Goal: Information Seeking & Learning: Learn about a topic

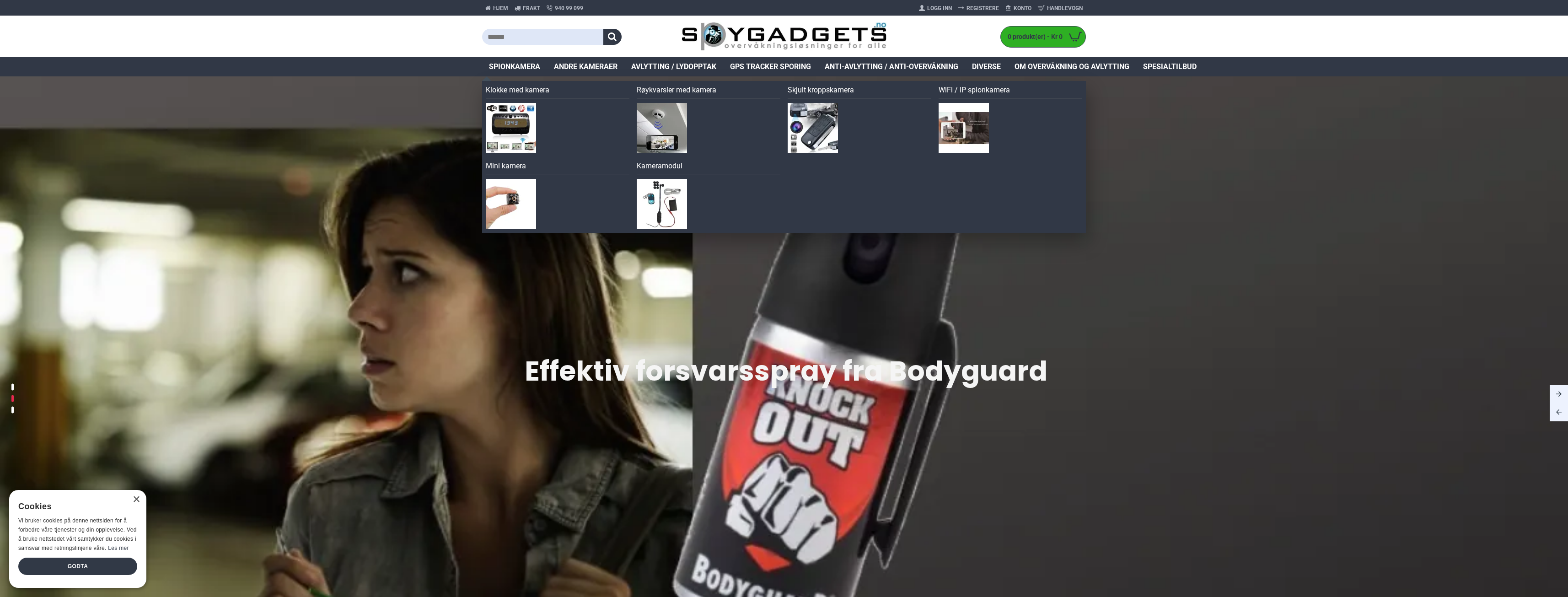
click at [524, 69] on span "Spionkamera" at bounding box center [514, 67] width 51 height 11
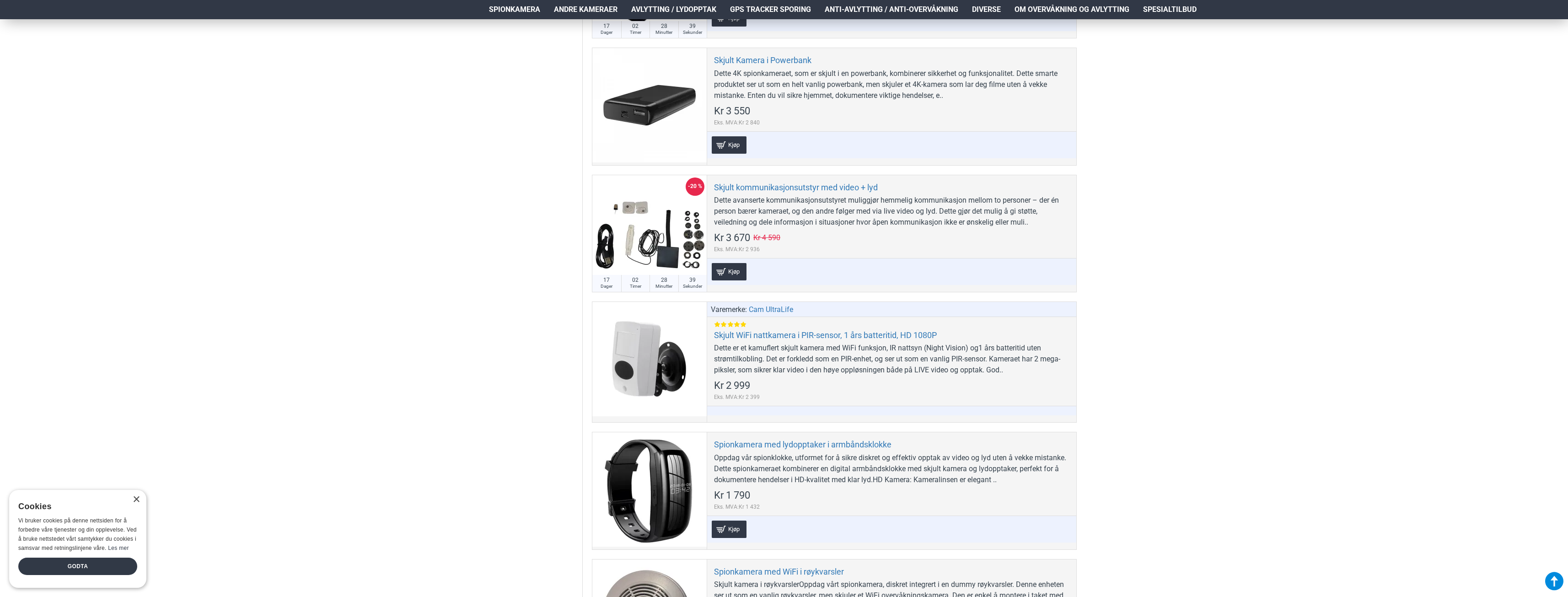
scroll to position [3262, 0]
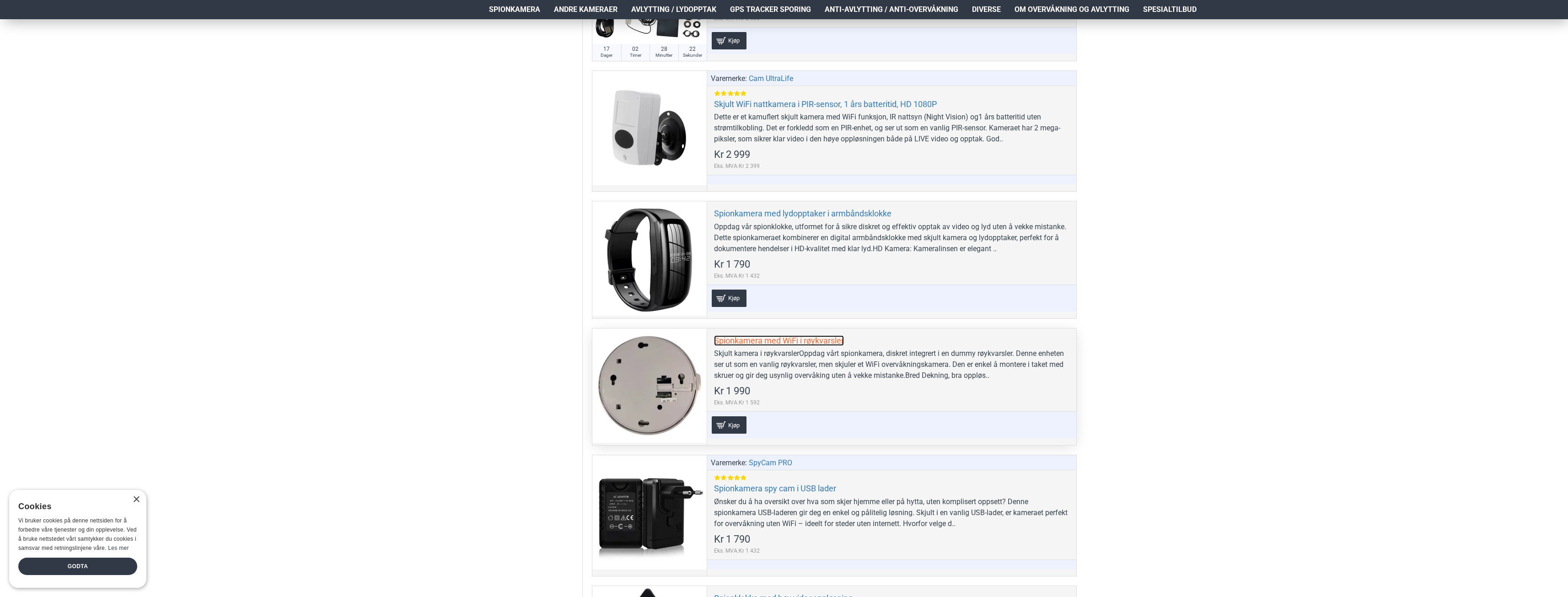
click at [806, 340] on link "Spionkamera med WiFi i røykvarsler" at bounding box center [779, 340] width 130 height 10
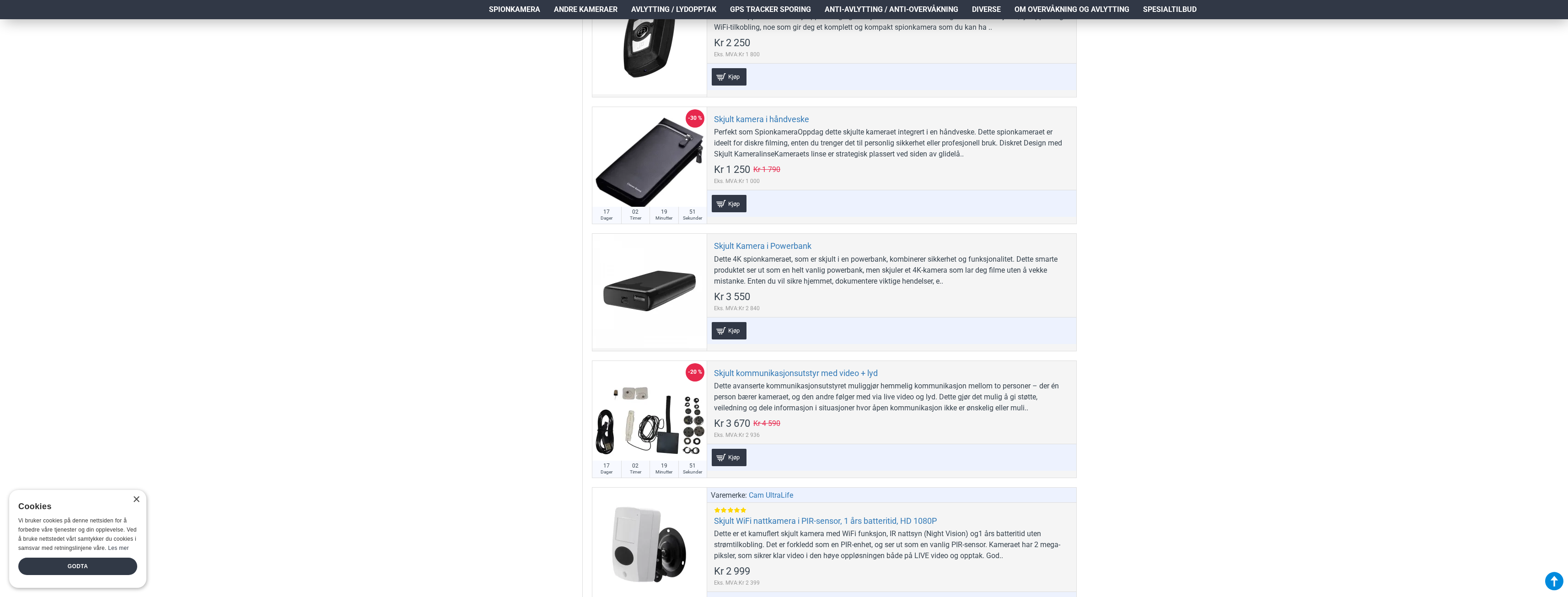
scroll to position [2667, 0]
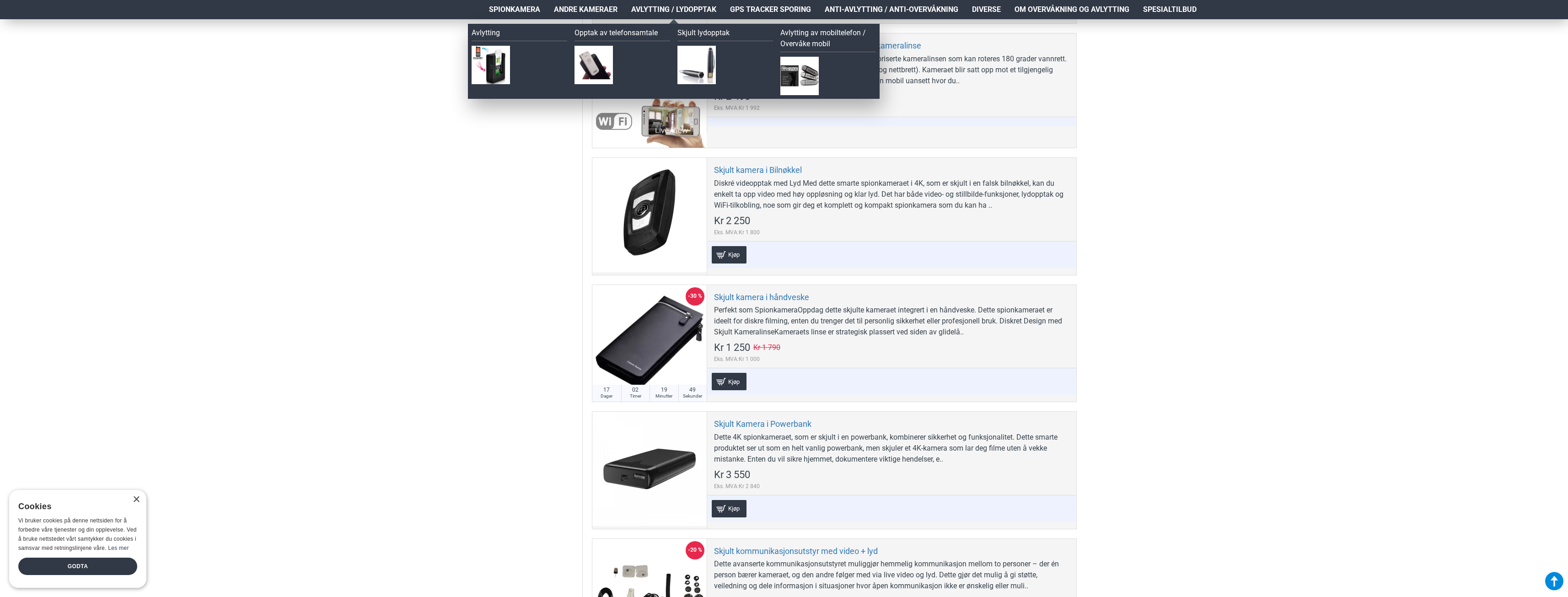
click at [675, 10] on span "Avlytting / Lydopptak" at bounding box center [674, 10] width 85 height 11
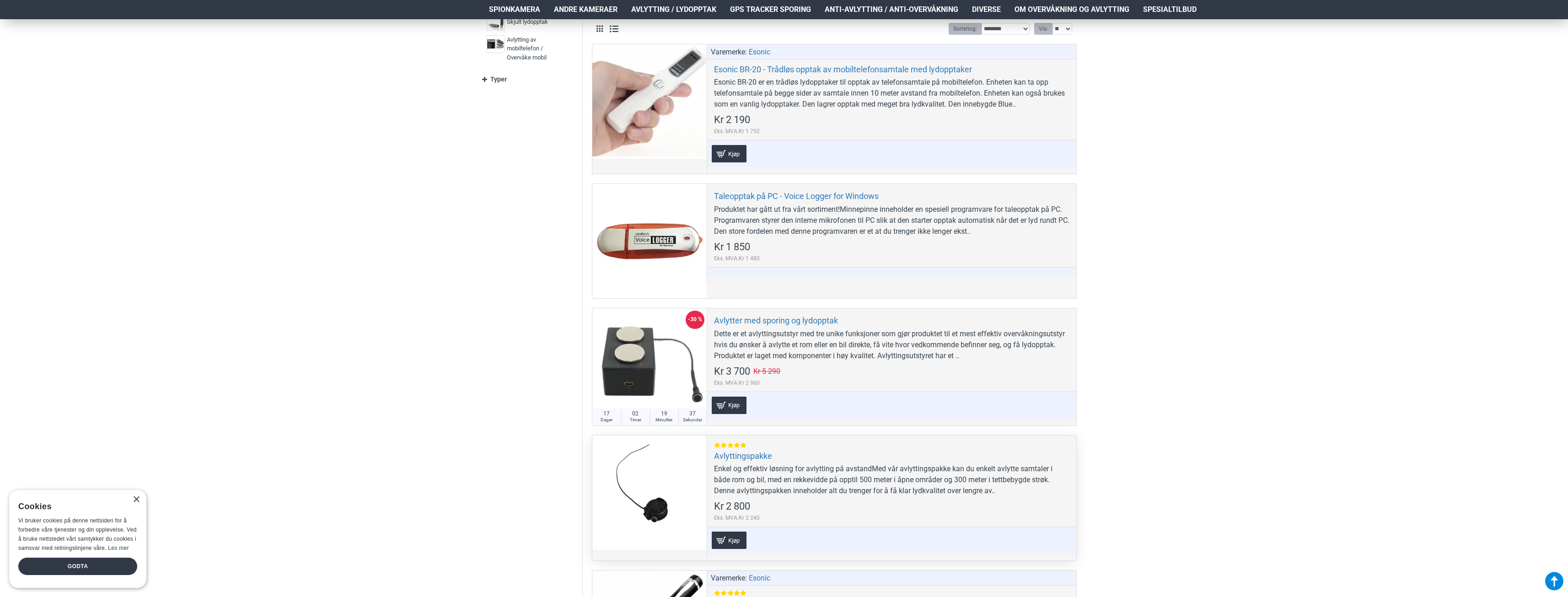
scroll to position [305, 0]
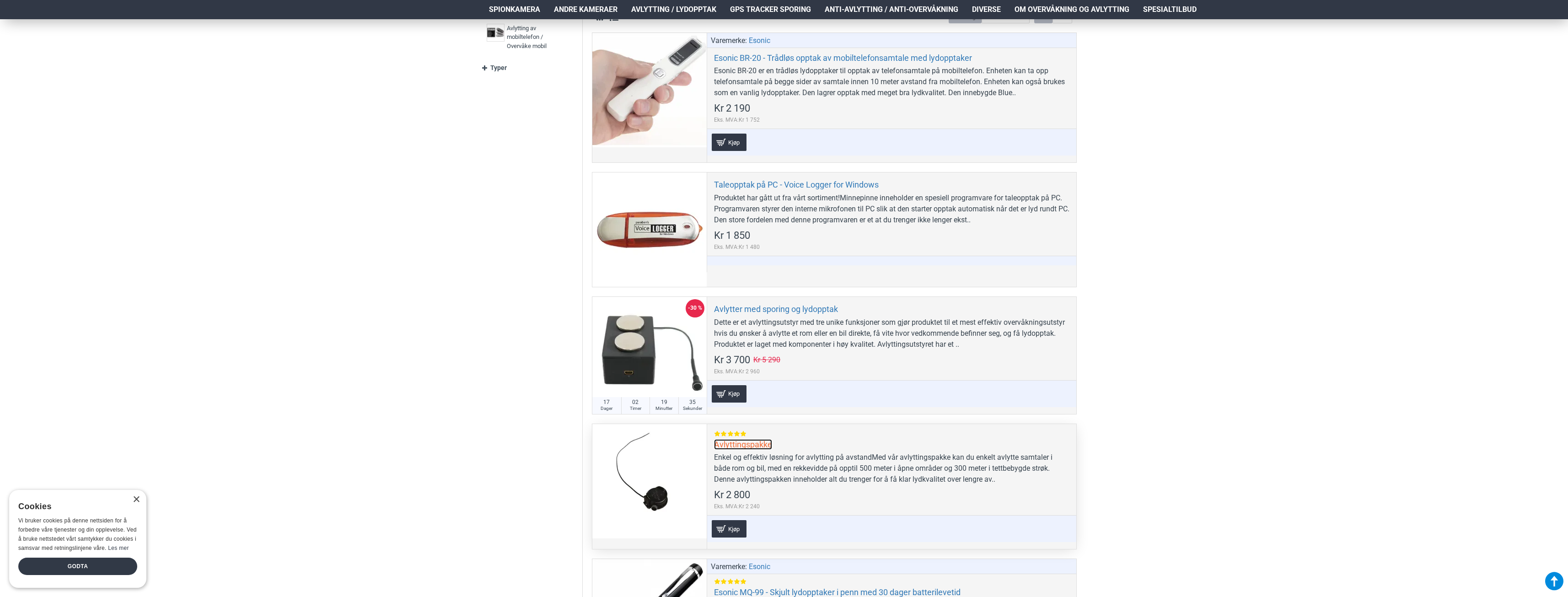
click at [751, 440] on link "Avlyttingspakke" at bounding box center [743, 444] width 58 height 10
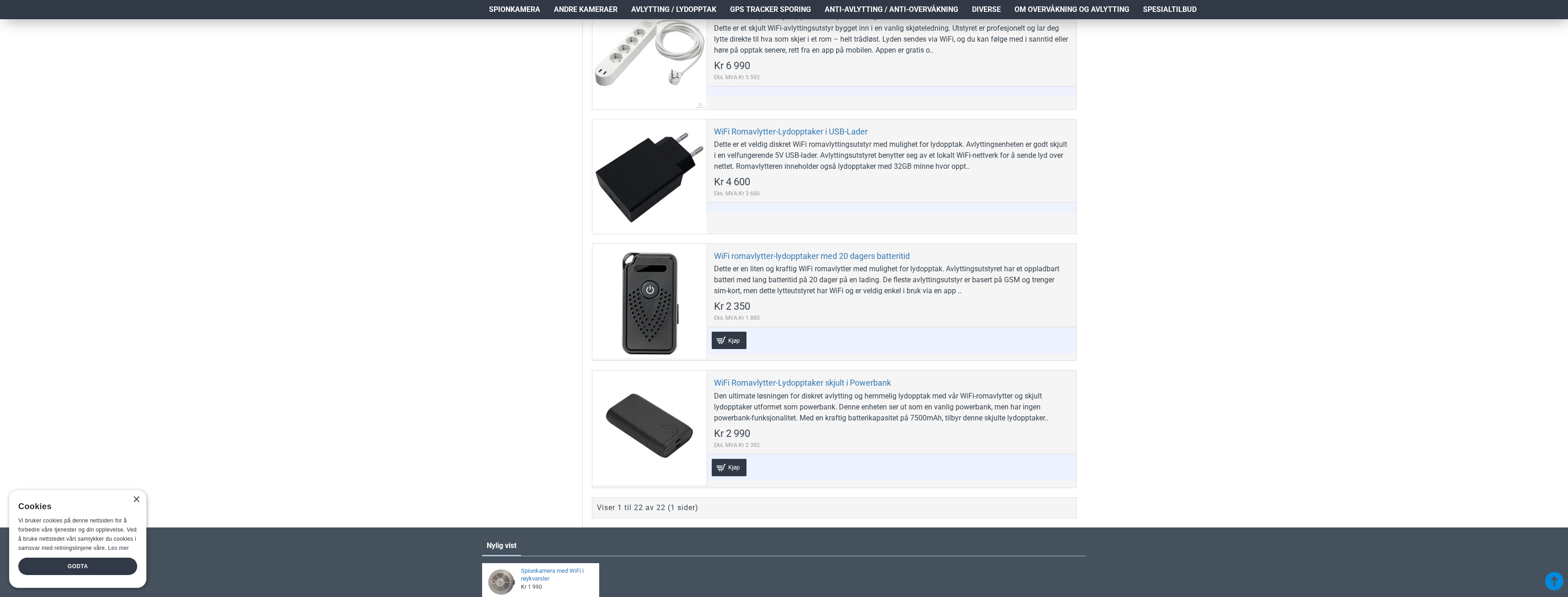
scroll to position [3045, 0]
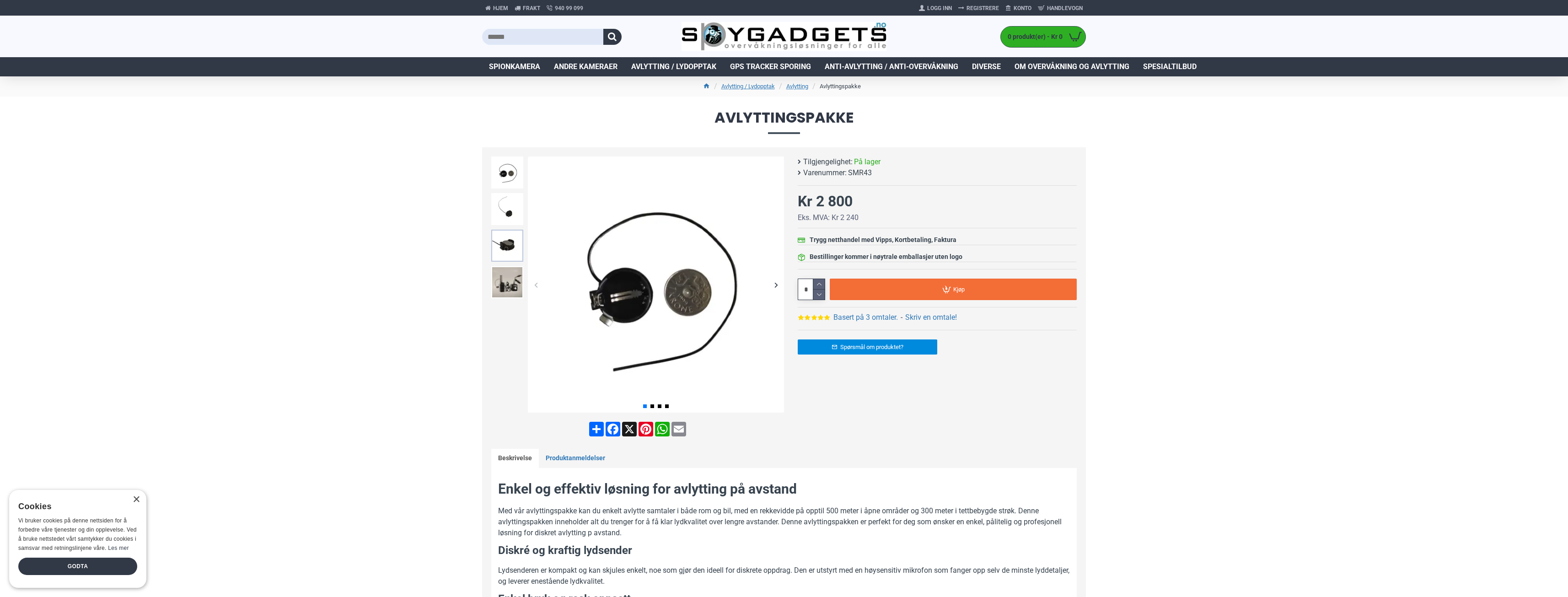
click at [510, 248] on img at bounding box center [507, 245] width 32 height 32
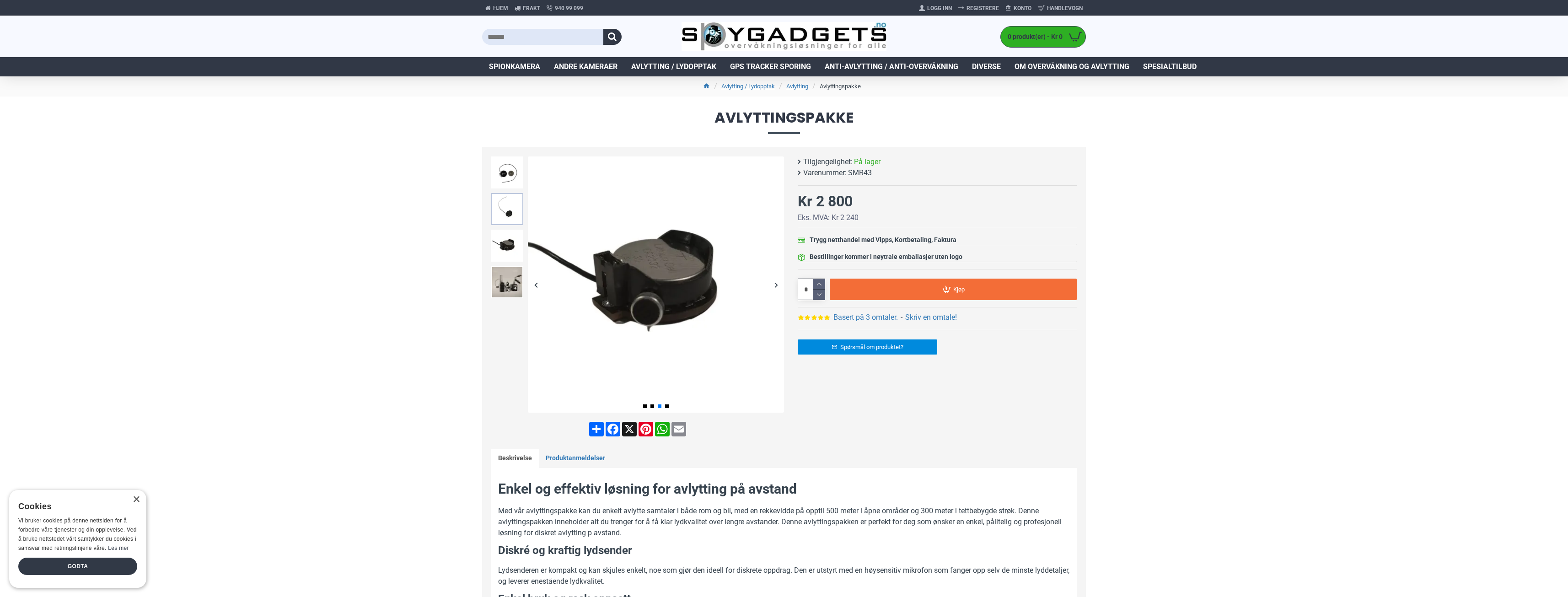
click at [518, 211] on img at bounding box center [507, 209] width 32 height 32
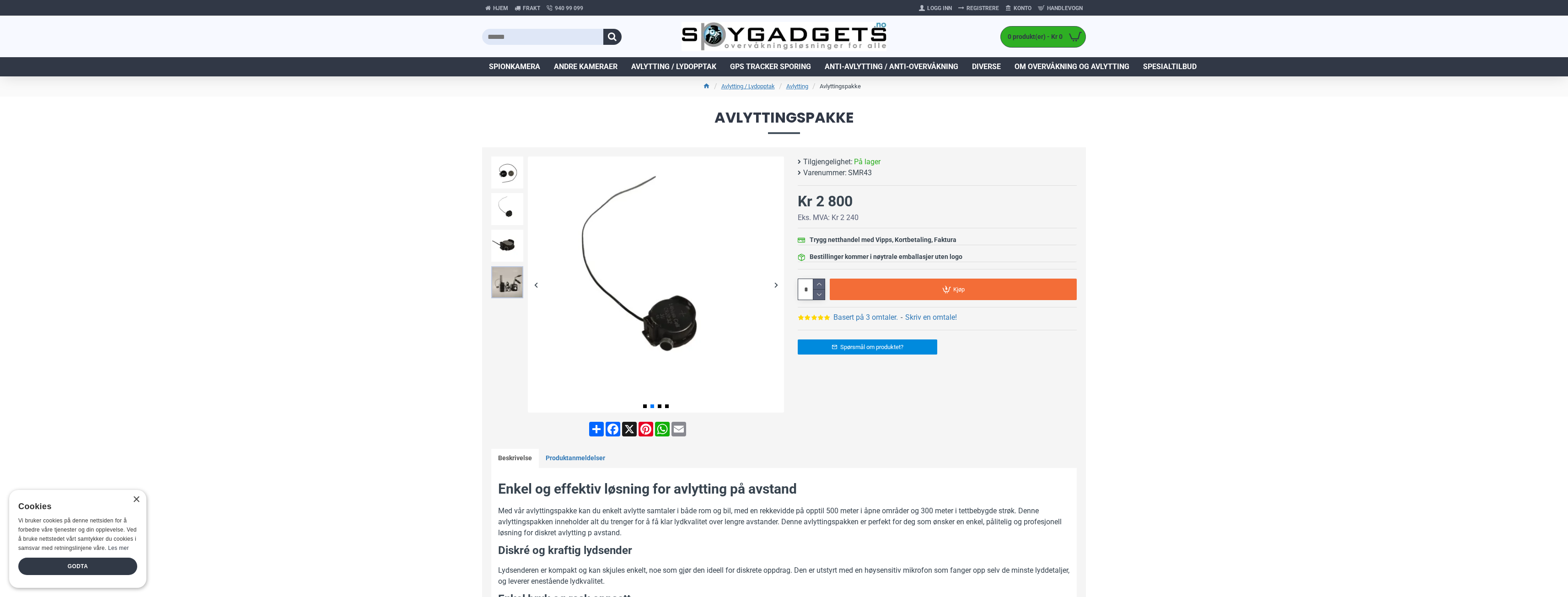
click at [519, 280] on img at bounding box center [507, 282] width 32 height 32
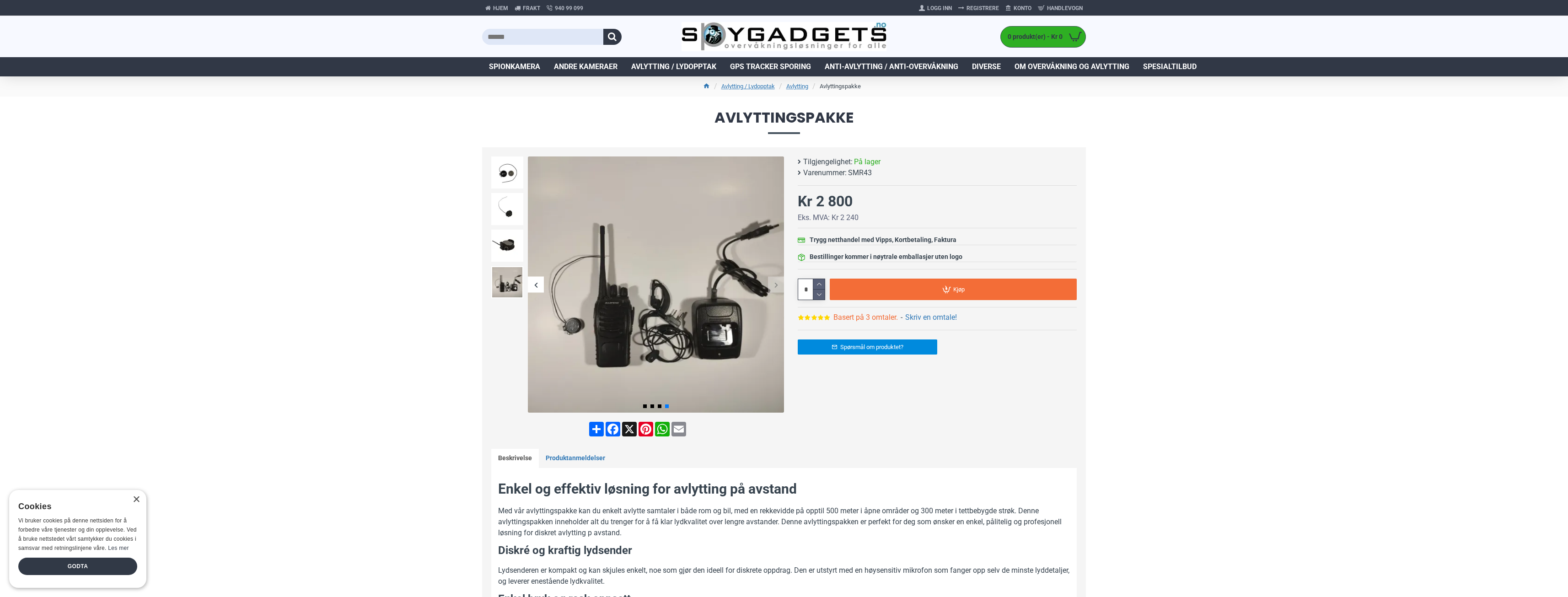
click at [877, 318] on link "Basert på 3 omtaler." at bounding box center [866, 317] width 65 height 11
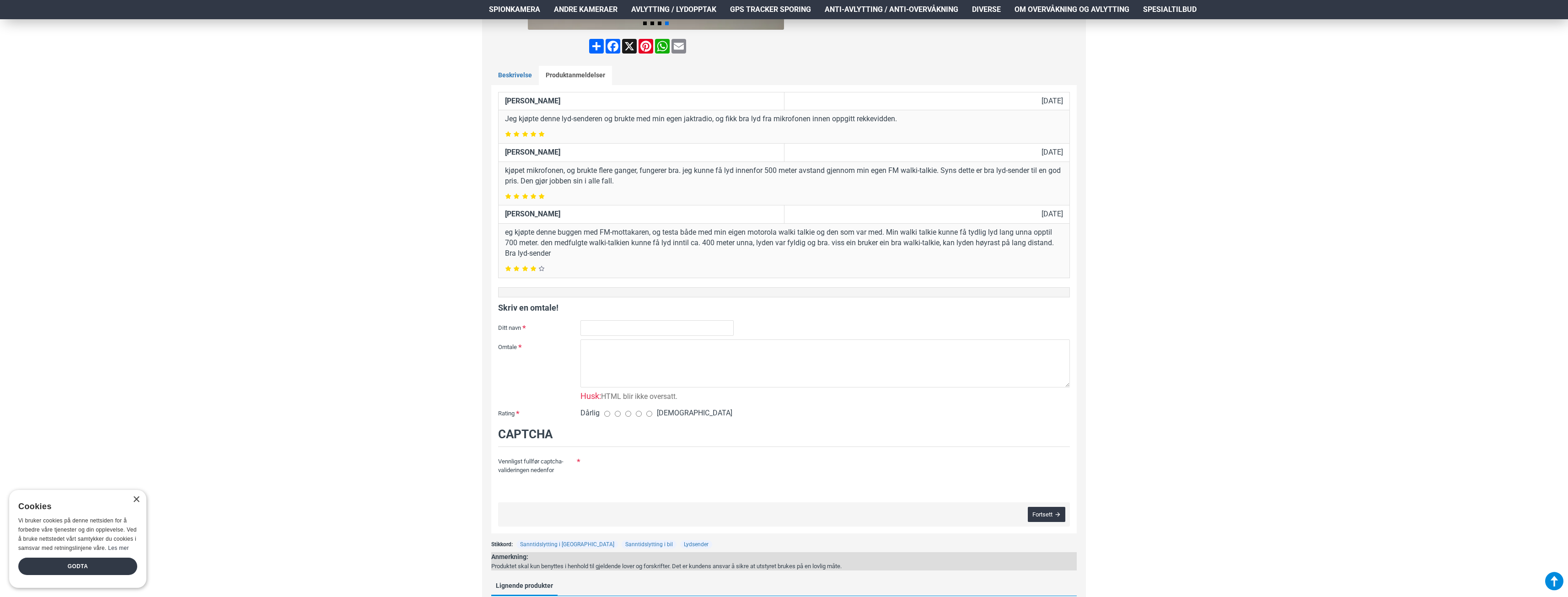
scroll to position [389, 0]
